Goal: Task Accomplishment & Management: Manage account settings

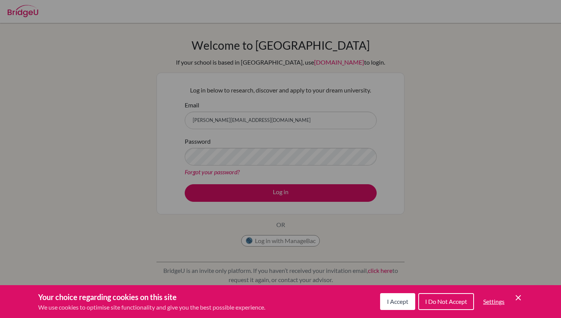
click at [393, 296] on button "I Accept" at bounding box center [397, 301] width 35 height 17
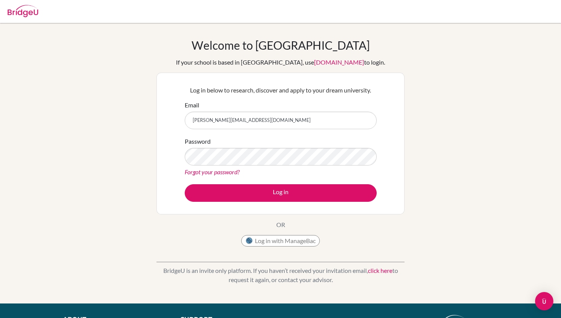
click at [267, 168] on div "Forgot your password?" at bounding box center [281, 171] width 192 height 9
click at [265, 166] on div "Password Forgot your password?" at bounding box center [281, 157] width 192 height 40
click at [185, 184] on button "Log in" at bounding box center [281, 193] width 192 height 18
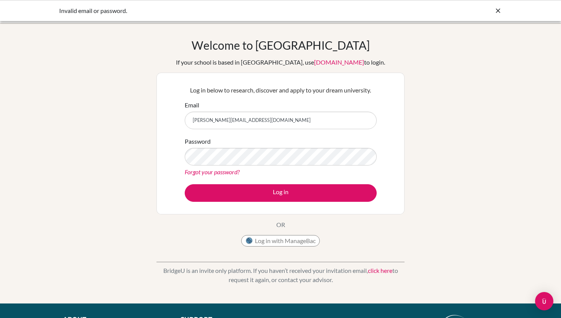
click at [232, 171] on link "Forgot your password?" at bounding box center [212, 171] width 55 height 7
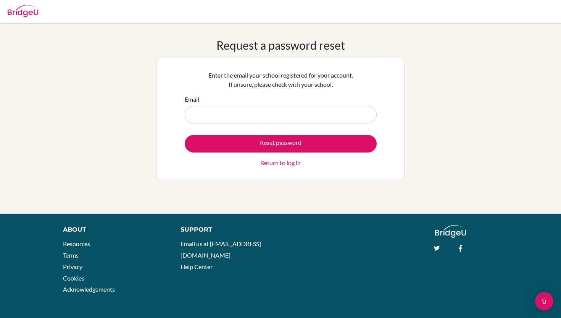
click at [222, 119] on input "Email" at bounding box center [281, 115] width 192 height 18
type input "[PERSON_NAME][EMAIL_ADDRESS][DOMAIN_NAME]"
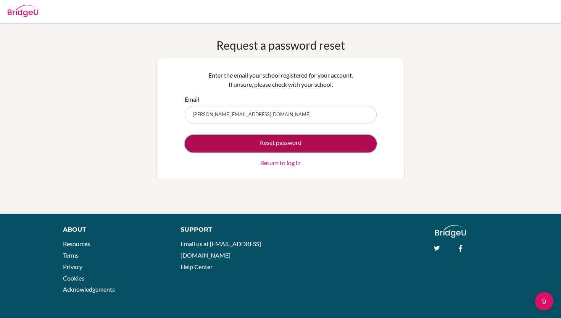
click at [242, 145] on button "Reset password" at bounding box center [281, 144] width 192 height 18
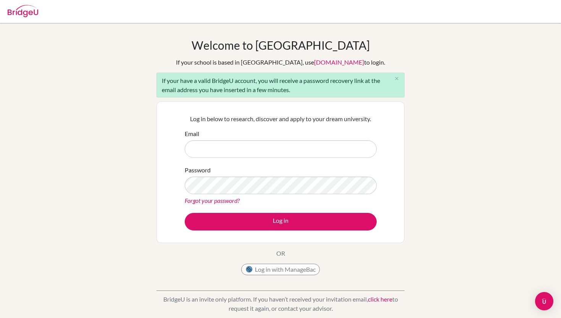
click at [220, 161] on form "Email Password Forgot your password? Log in" at bounding box center [281, 179] width 192 height 101
click at [219, 155] on input "Email" at bounding box center [281, 149] width 192 height 18
click at [152, 159] on div "Welcome to BridgeU If your school is based in China, use app.bridge-u.com.cn to…" at bounding box center [280, 177] width 561 height 278
click at [203, 77] on div "If your have a valid BridgeU account, you will receive a password recovery link…" at bounding box center [281, 85] width 248 height 25
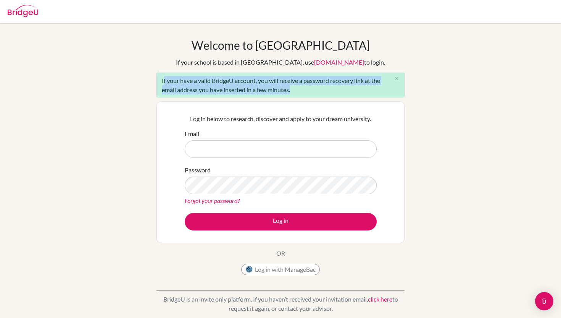
click at [203, 77] on div "If your have a valid BridgeU account, you will receive a password recovery link…" at bounding box center [281, 85] width 248 height 25
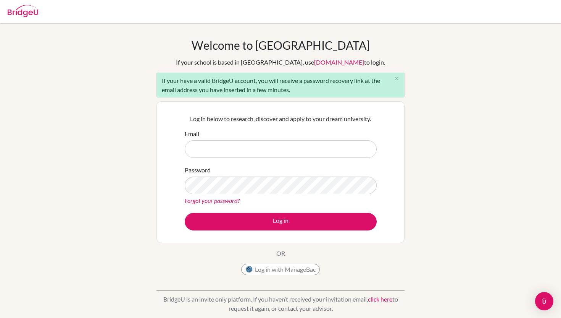
click at [59, 136] on div "Welcome to BridgeU If your school is based in China, use app.bridge-u.com.cn to…" at bounding box center [280, 177] width 561 height 278
click at [234, 164] on form "Email Password Forgot your password? Log in" at bounding box center [281, 179] width 192 height 101
click at [223, 150] on input "Email" at bounding box center [281, 149] width 192 height 18
click at [237, 144] on input "Email" at bounding box center [281, 149] width 192 height 18
click at [166, 177] on div "Log in below to research, discover and apply to your dream university. Email Pa…" at bounding box center [281, 172] width 248 height 142
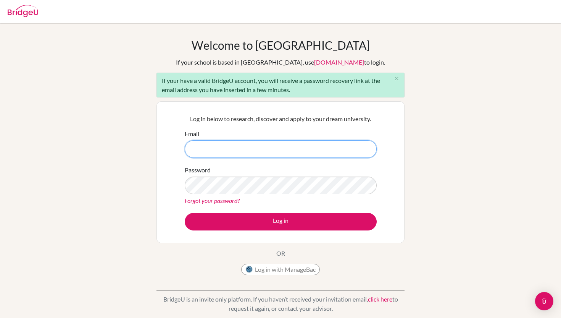
click at [206, 152] on input "Email" at bounding box center [281, 149] width 192 height 18
click at [234, 153] on input "Email" at bounding box center [281, 149] width 192 height 18
type input "[PERSON_NAME][EMAIL_ADDRESS][DOMAIN_NAME]"
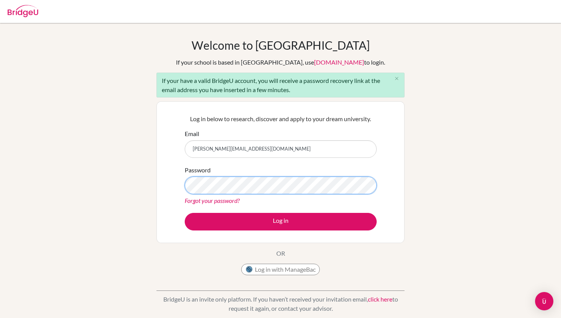
scroll to position [0, 0]
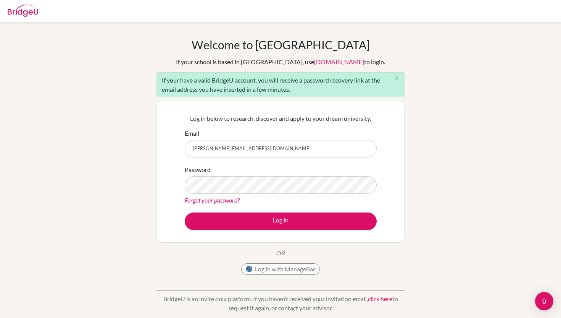
click at [152, 159] on div "Welcome to BridgeU If your school is based in China, use app.bridge-u.com.cn to…" at bounding box center [280, 177] width 561 height 278
click at [233, 153] on input "marak.t2027@asbsk.ac.th" at bounding box center [281, 149] width 192 height 18
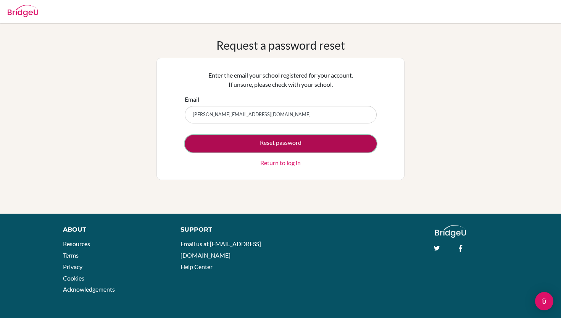
click at [241, 140] on button "Reset password" at bounding box center [281, 144] width 192 height 18
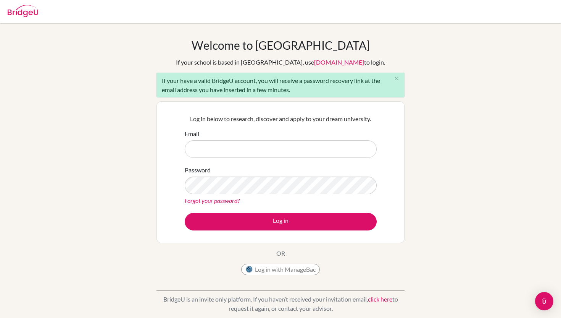
click at [250, 143] on input "Email" at bounding box center [281, 149] width 192 height 18
type input "[PERSON_NAME][EMAIL_ADDRESS][DOMAIN_NAME]"
click at [253, 194] on div "Password Forgot your password?" at bounding box center [281, 185] width 192 height 40
click at [225, 201] on link "Forgot your password?" at bounding box center [212, 200] width 55 height 7
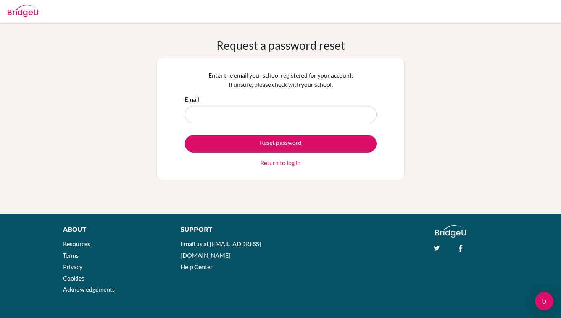
click at [222, 108] on input "Email" at bounding box center [281, 115] width 192 height 18
click at [168, 127] on div "Enter the email your school registered for your account. If unsure, please chec…" at bounding box center [281, 119] width 248 height 122
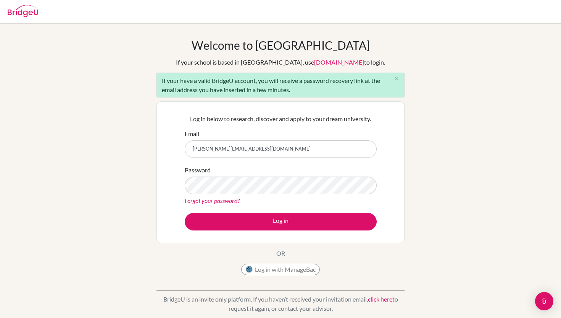
click at [210, 146] on input "[PERSON_NAME][EMAIL_ADDRESS][DOMAIN_NAME]" at bounding box center [281, 149] width 192 height 18
type input "m"
type input "[EMAIL_ADDRESS][DOMAIN_NAME]"
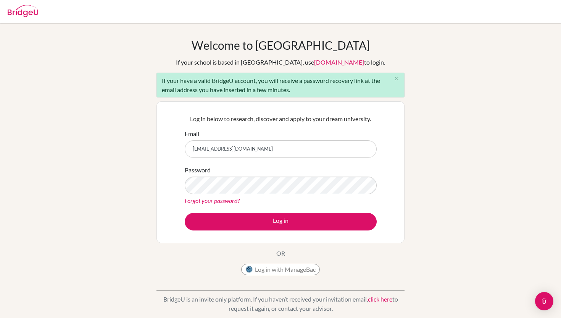
click at [226, 204] on div "Forgot your password?" at bounding box center [281, 200] width 192 height 9
click at [226, 200] on link "Forgot your password?" at bounding box center [212, 200] width 55 height 7
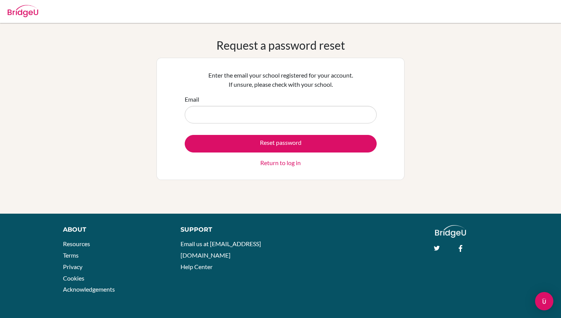
click at [212, 107] on input "Email" at bounding box center [281, 115] width 192 height 18
type input "s504730@asb.ac.th"
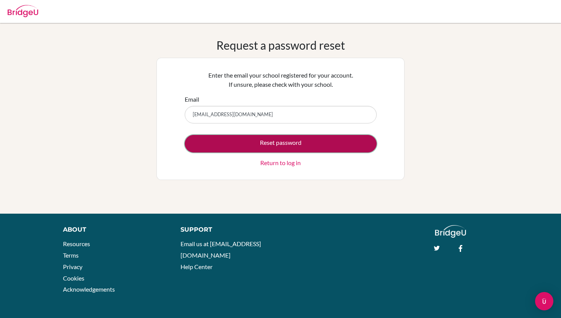
click at [244, 147] on button "Reset password" at bounding box center [281, 144] width 192 height 18
